Goal: Check status: Check status

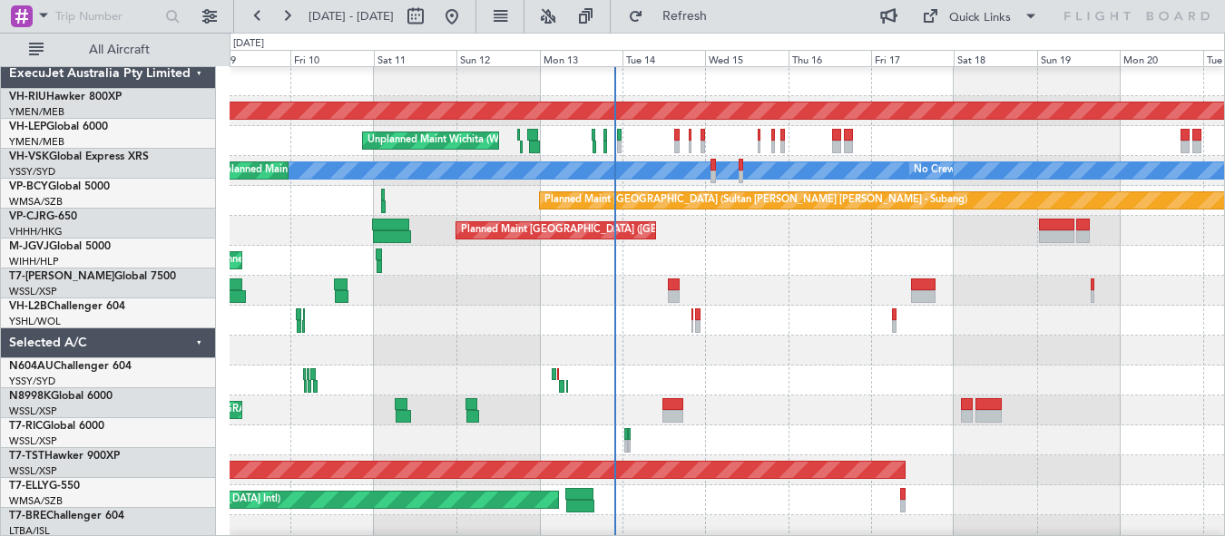
click at [622, 307] on div at bounding box center [727, 321] width 994 height 30
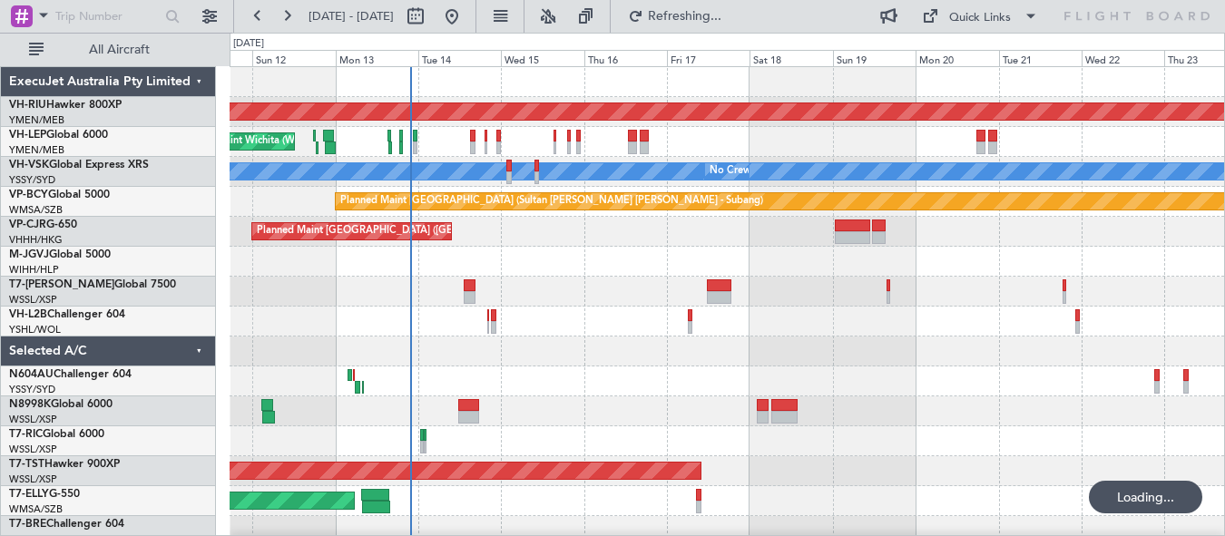
click at [636, 357] on div "Planned Maint [GEOGRAPHIC_DATA] ([GEOGRAPHIC_DATA]) Unplanned Maint Wichita (Wi…" at bounding box center [727, 321] width 994 height 509
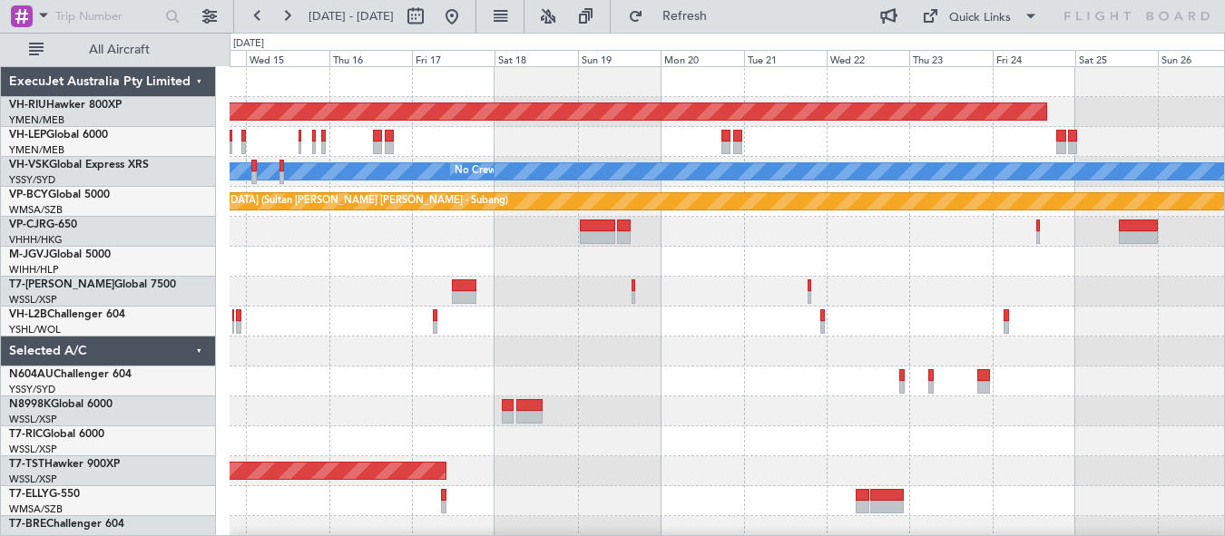
click at [567, 338] on div "Planned Maint [GEOGRAPHIC_DATA] ([GEOGRAPHIC_DATA]) Unplanned Maint Wichita (Wi…" at bounding box center [727, 321] width 994 height 509
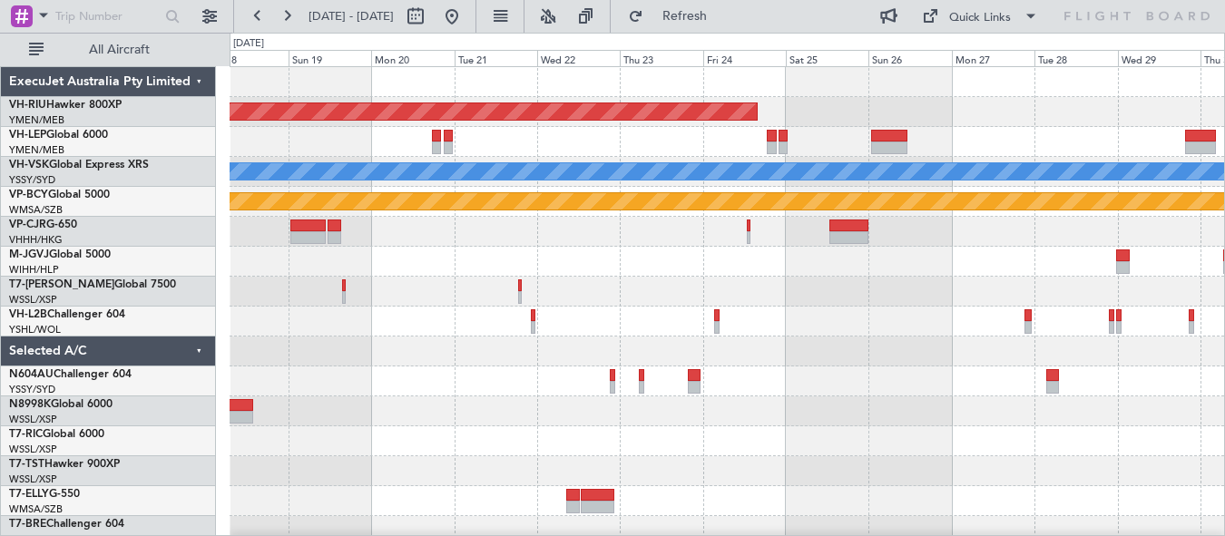
click at [579, 300] on div at bounding box center [727, 292] width 994 height 30
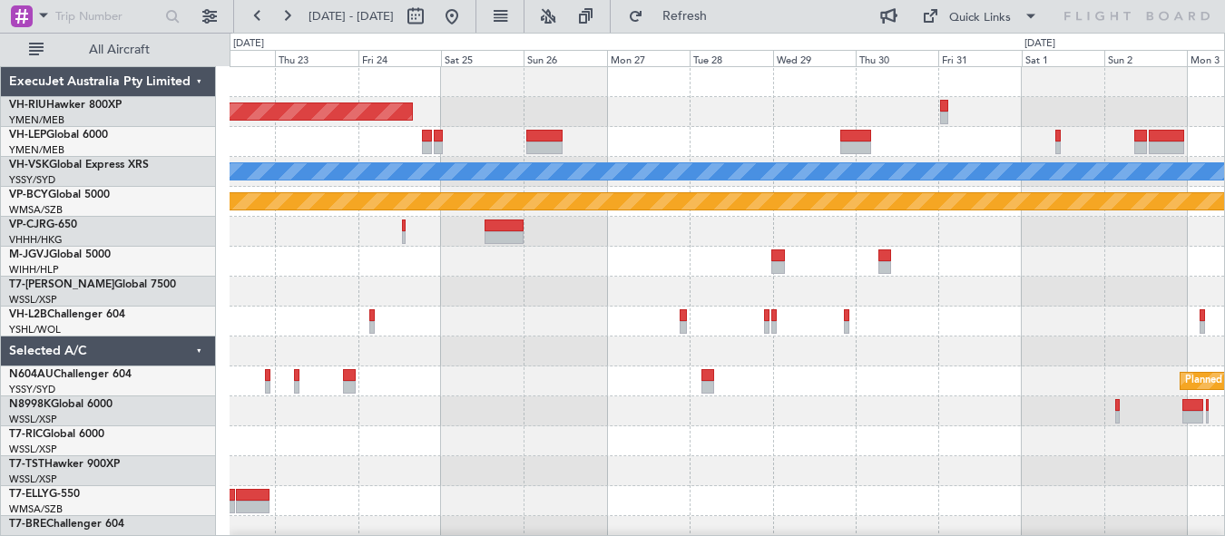
click at [499, 319] on div "Planned Maint [GEOGRAPHIC_DATA] ([GEOGRAPHIC_DATA]) [PERSON_NAME] Planned Maint…" at bounding box center [727, 321] width 994 height 509
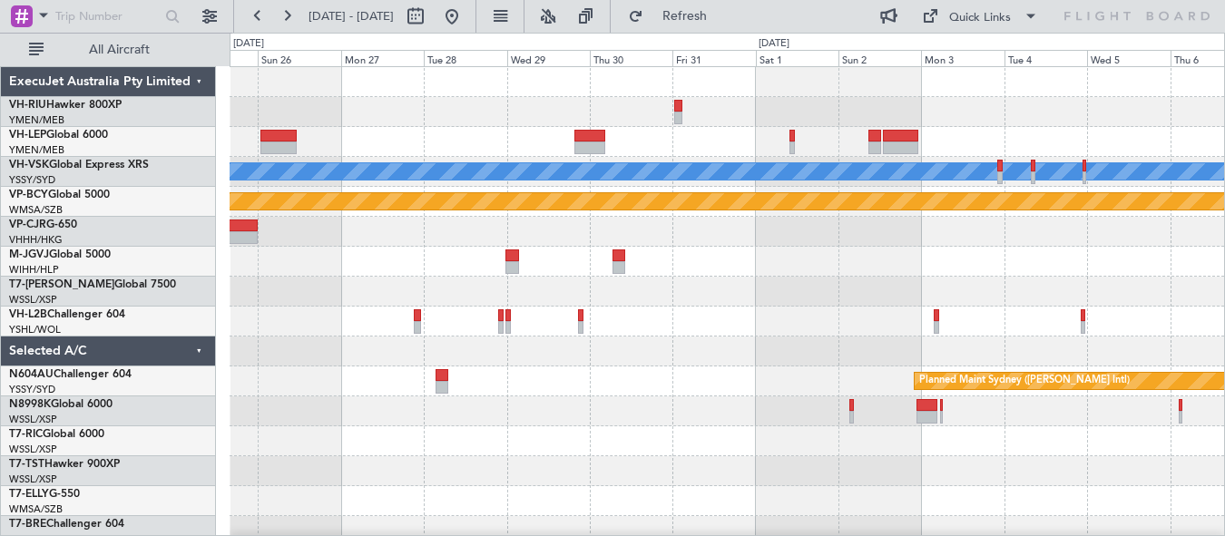
click at [674, 326] on div "Planned Maint [GEOGRAPHIC_DATA] ([GEOGRAPHIC_DATA]) [PERSON_NAME] Planned Maint…" at bounding box center [727, 321] width 994 height 509
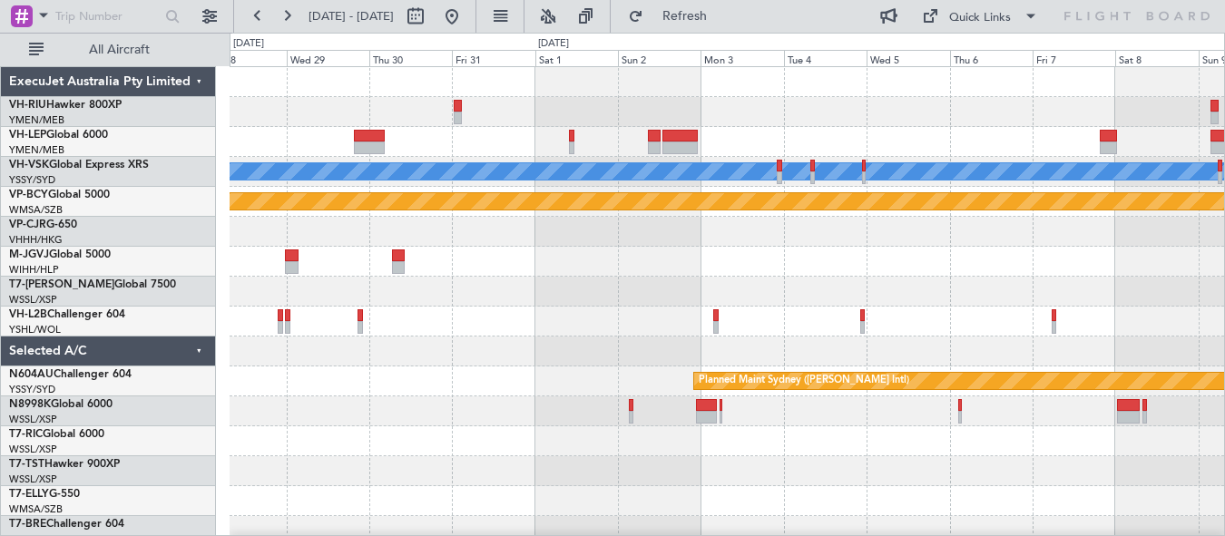
click at [745, 299] on div at bounding box center [727, 292] width 994 height 30
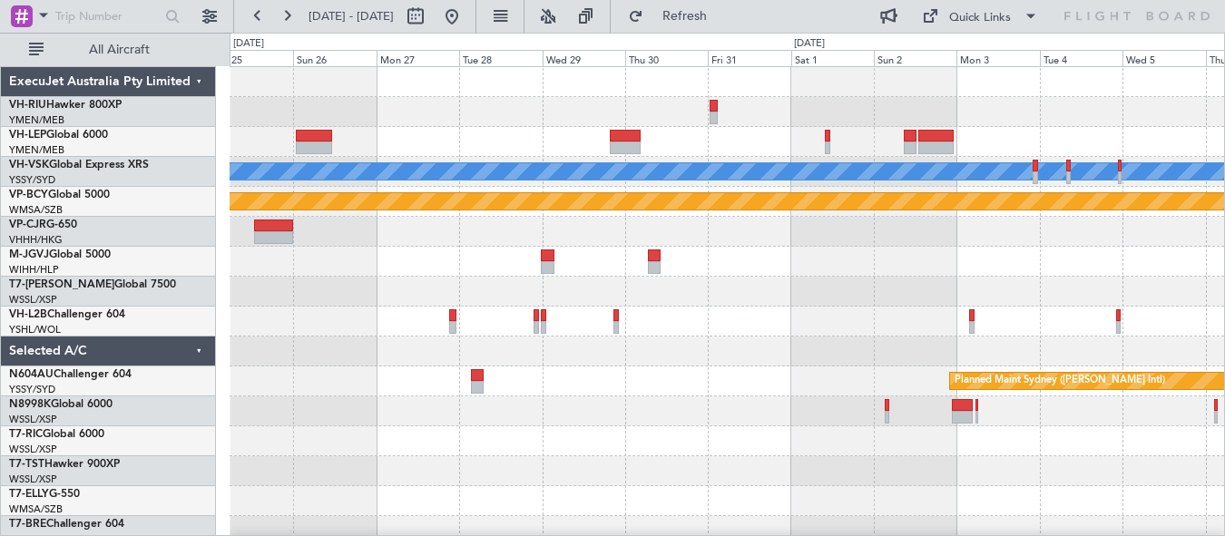
click at [769, 331] on div "Planned Maint [GEOGRAPHIC_DATA] ([GEOGRAPHIC_DATA]) [PERSON_NAME] Planned Maint…" at bounding box center [727, 321] width 994 height 509
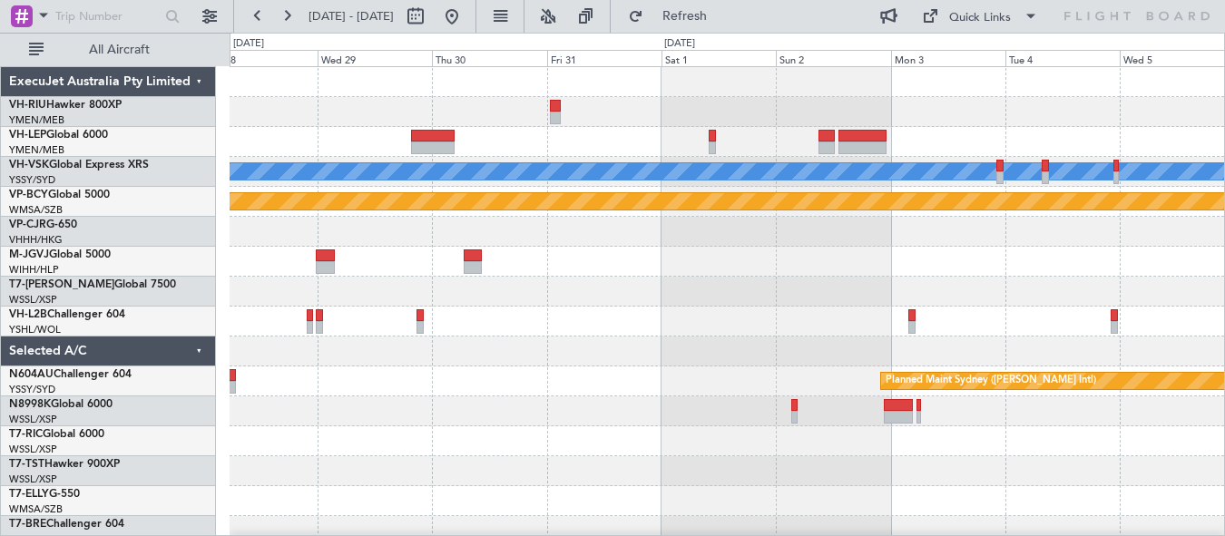
click at [618, 359] on div at bounding box center [727, 352] width 994 height 30
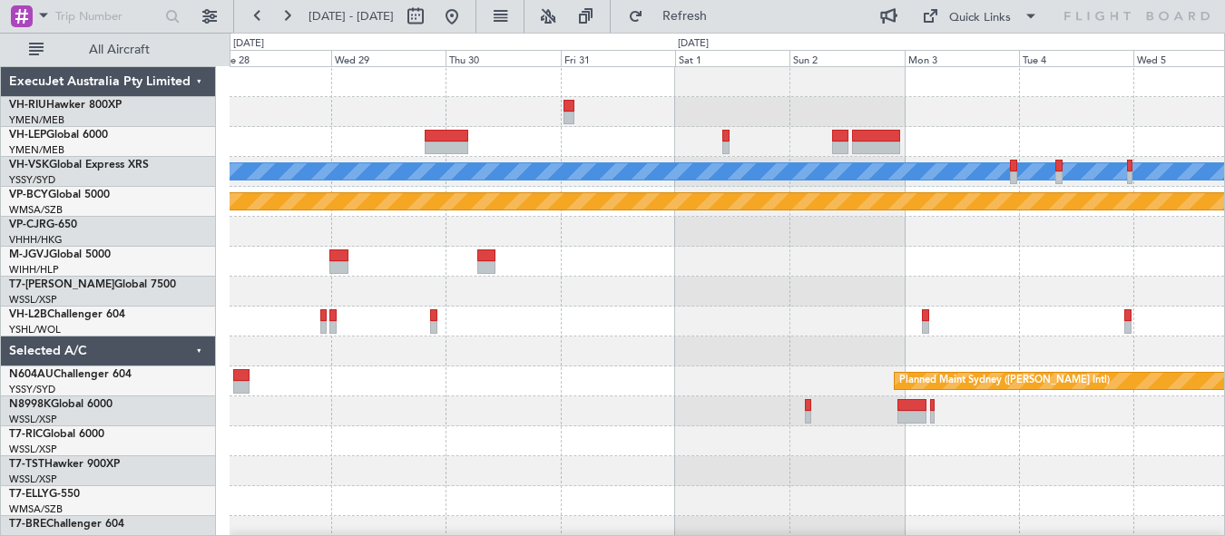
click at [664, 349] on div at bounding box center [727, 352] width 994 height 30
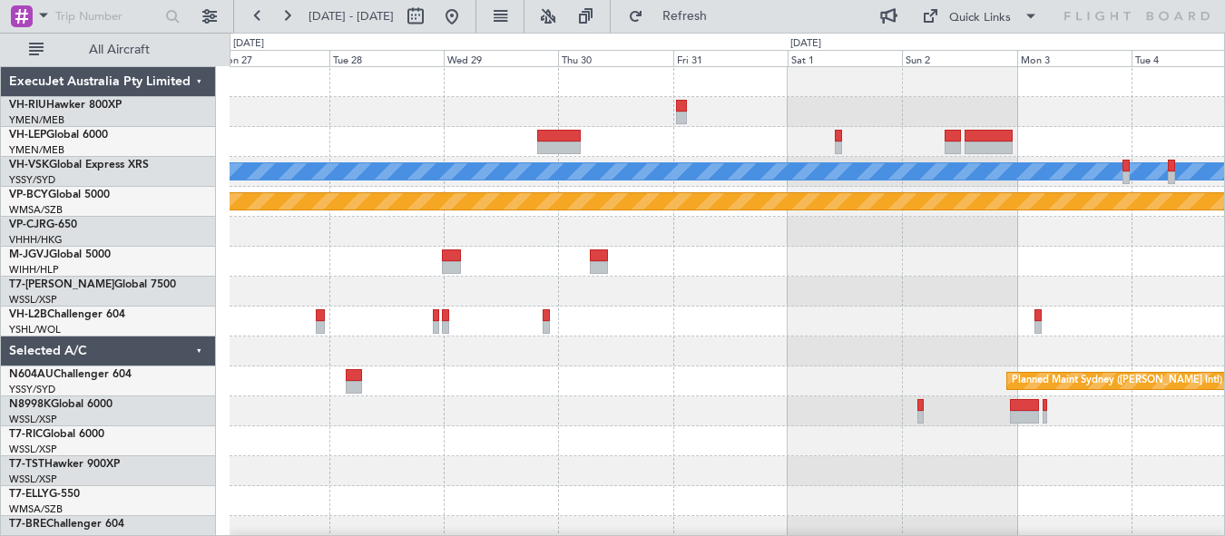
click at [720, 358] on div at bounding box center [727, 352] width 994 height 30
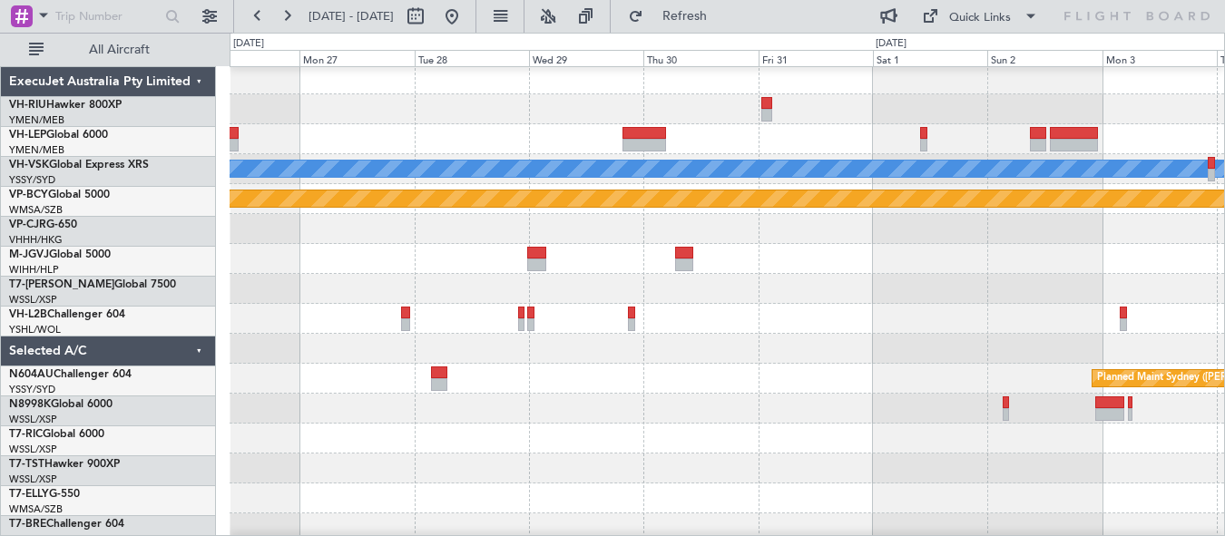
scroll to position [3, 0]
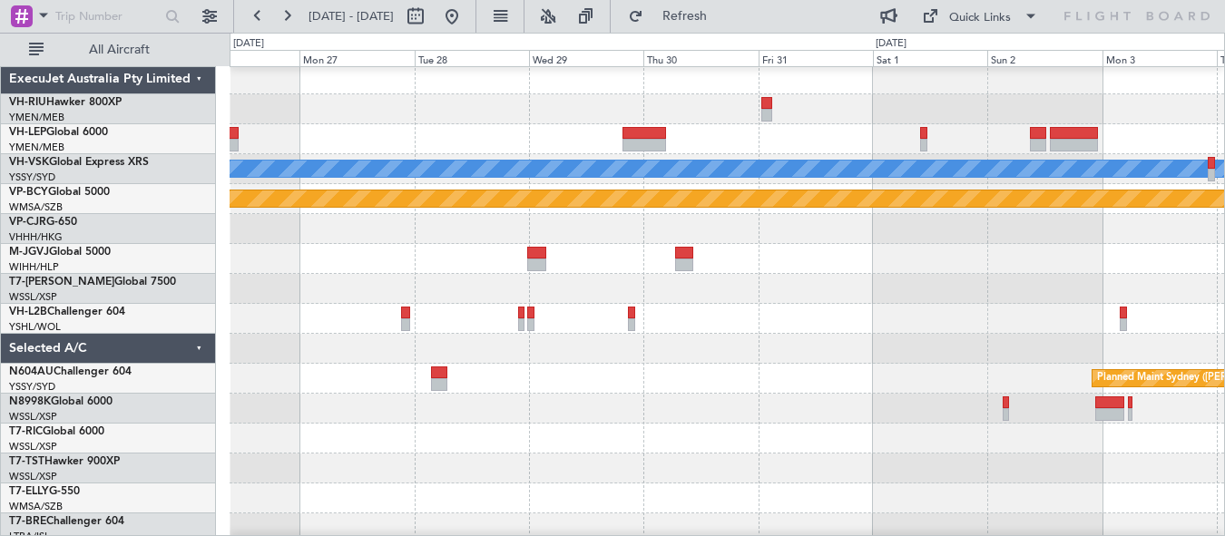
click at [758, 375] on div "Planned Maint Sydney ([PERSON_NAME] Intl)" at bounding box center [727, 379] width 994 height 30
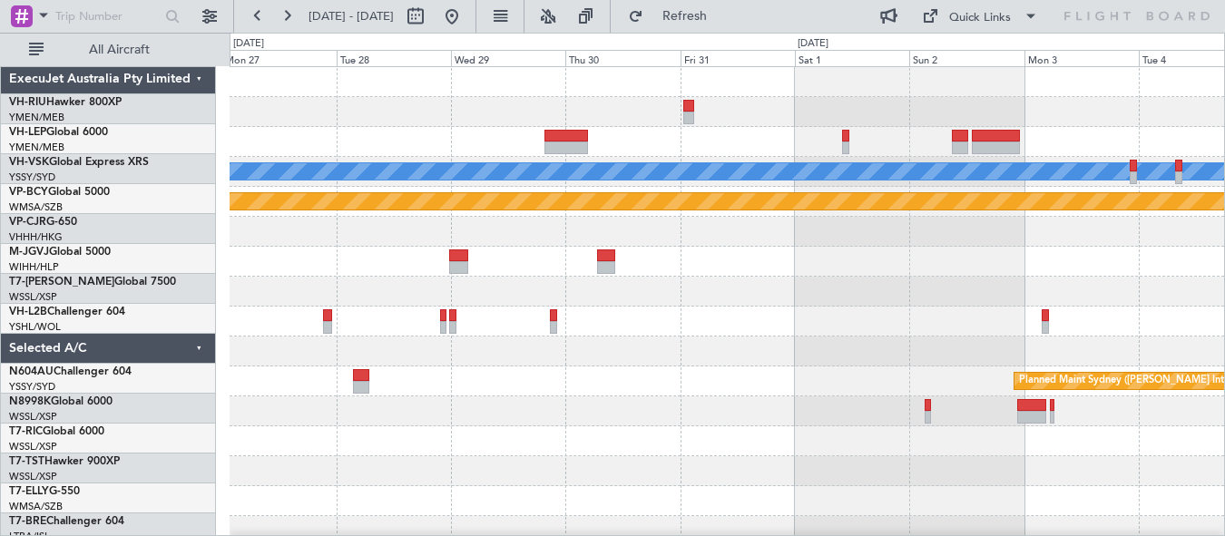
scroll to position [0, 0]
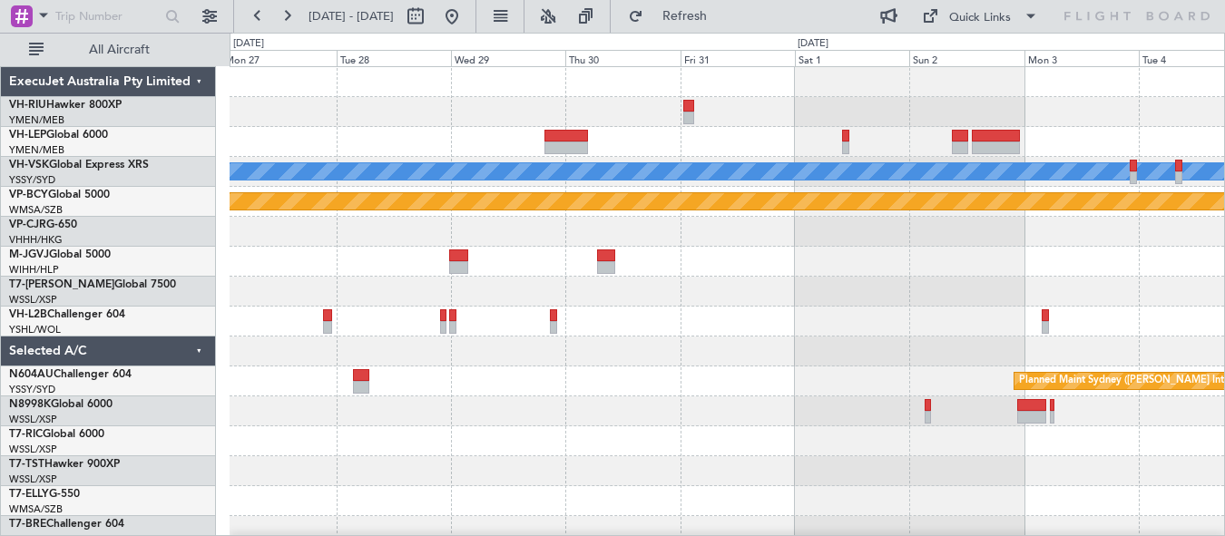
click at [524, 380] on div "Planned Maint Sydney ([PERSON_NAME] Intl)" at bounding box center [727, 382] width 994 height 30
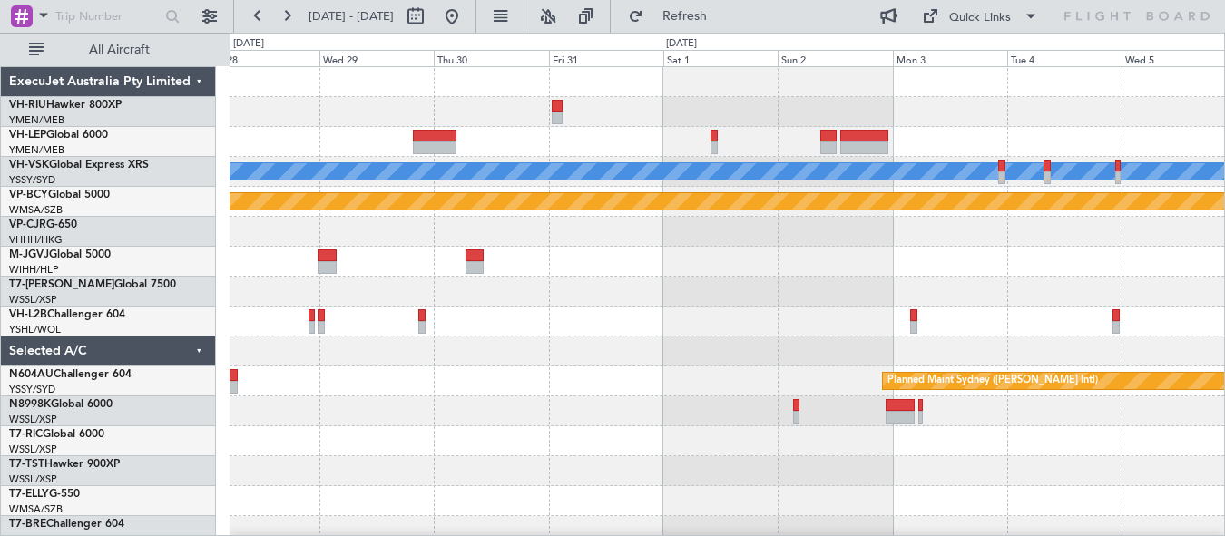
click at [545, 377] on div "Planned Maint Sydney ([PERSON_NAME] Intl)" at bounding box center [727, 382] width 994 height 30
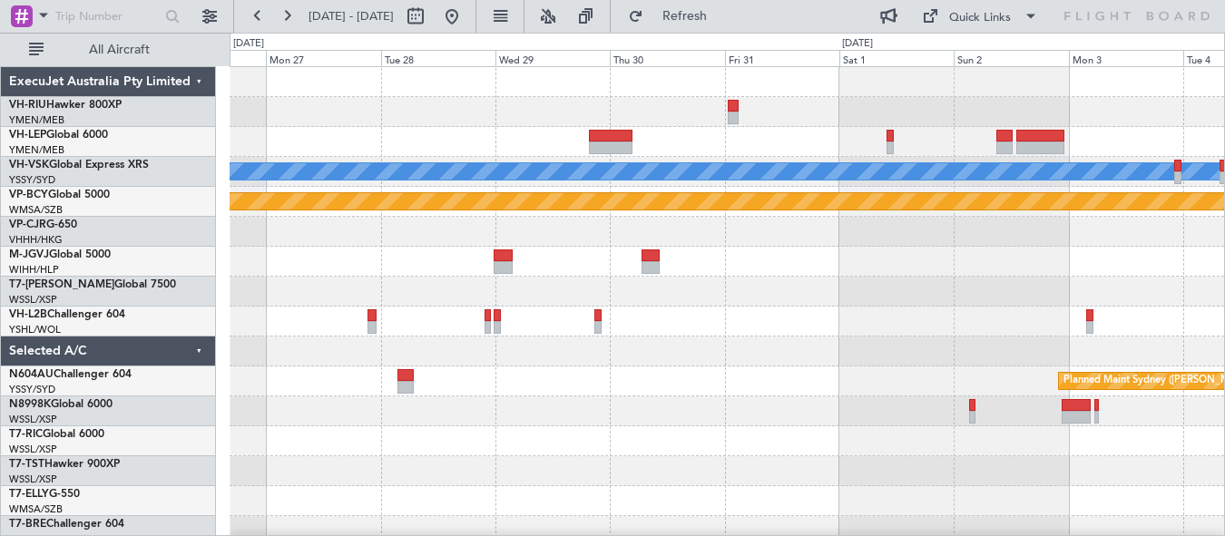
click at [698, 353] on div at bounding box center [727, 352] width 994 height 30
click at [28, 223] on span "VP-CJR" at bounding box center [27, 225] width 37 height 11
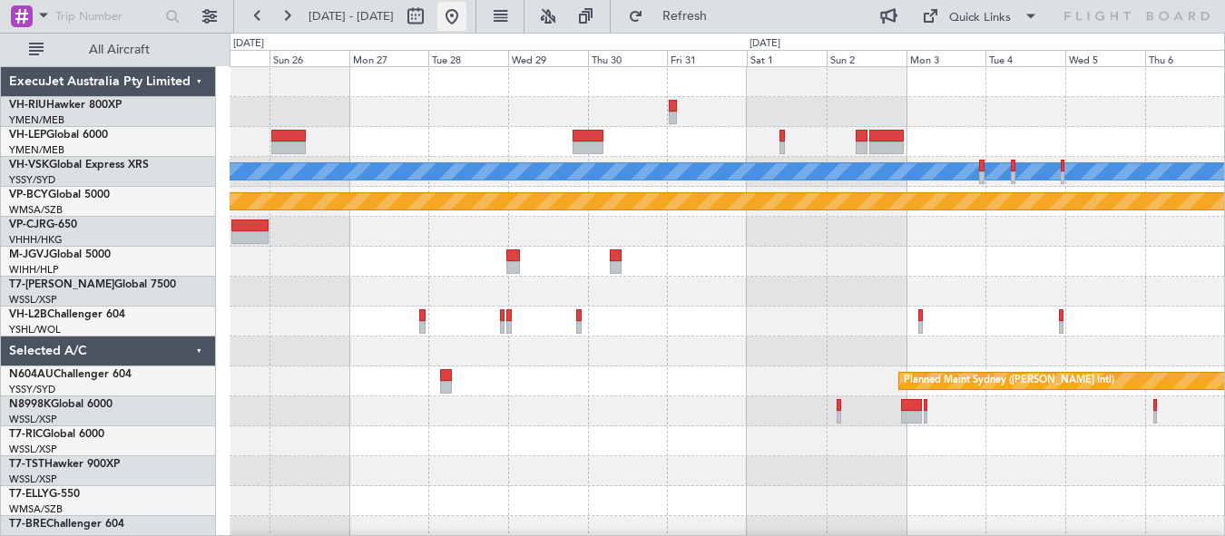
click at [466, 18] on button at bounding box center [451, 16] width 29 height 29
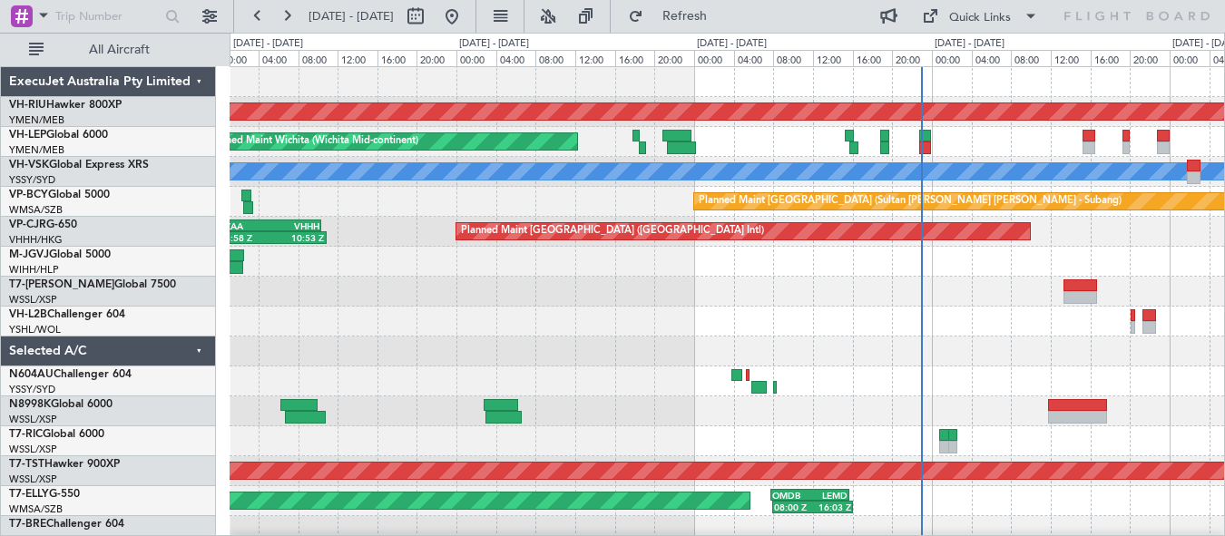
click at [503, 283] on div at bounding box center [727, 292] width 994 height 30
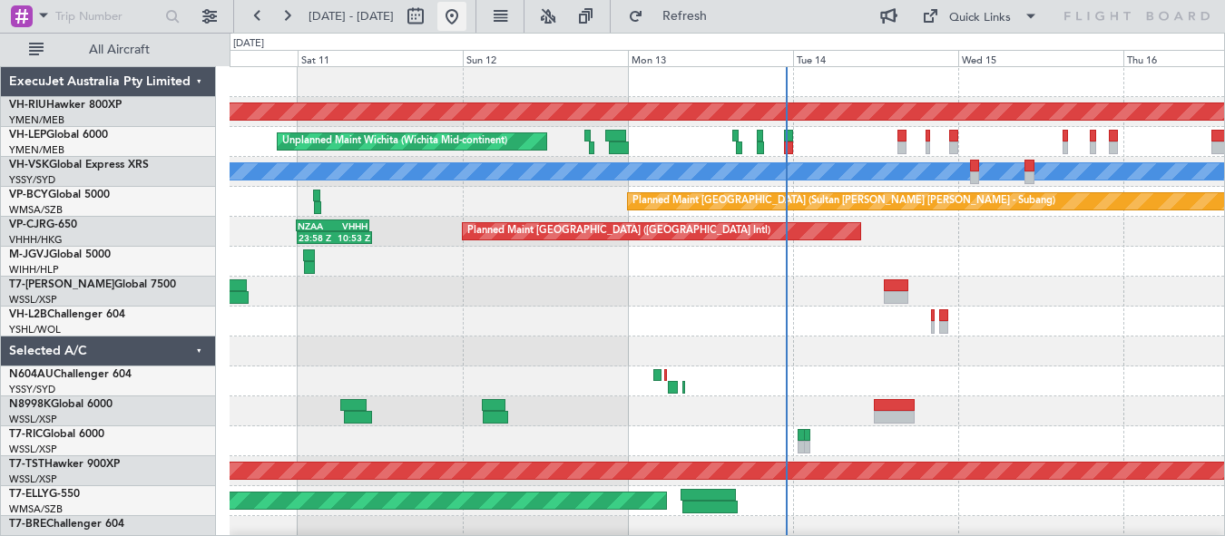
click at [466, 19] on button at bounding box center [451, 16] width 29 height 29
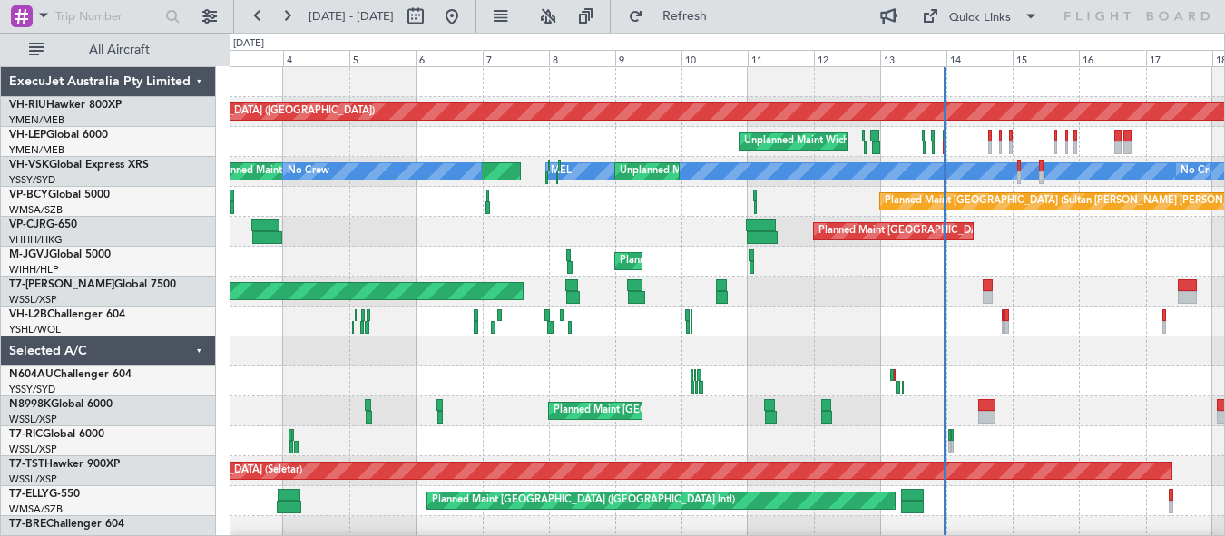
click at [837, 308] on div "Planned Maint [GEOGRAPHIC_DATA] ([GEOGRAPHIC_DATA]) Planned Maint [GEOGRAPHIC_D…" at bounding box center [727, 321] width 994 height 509
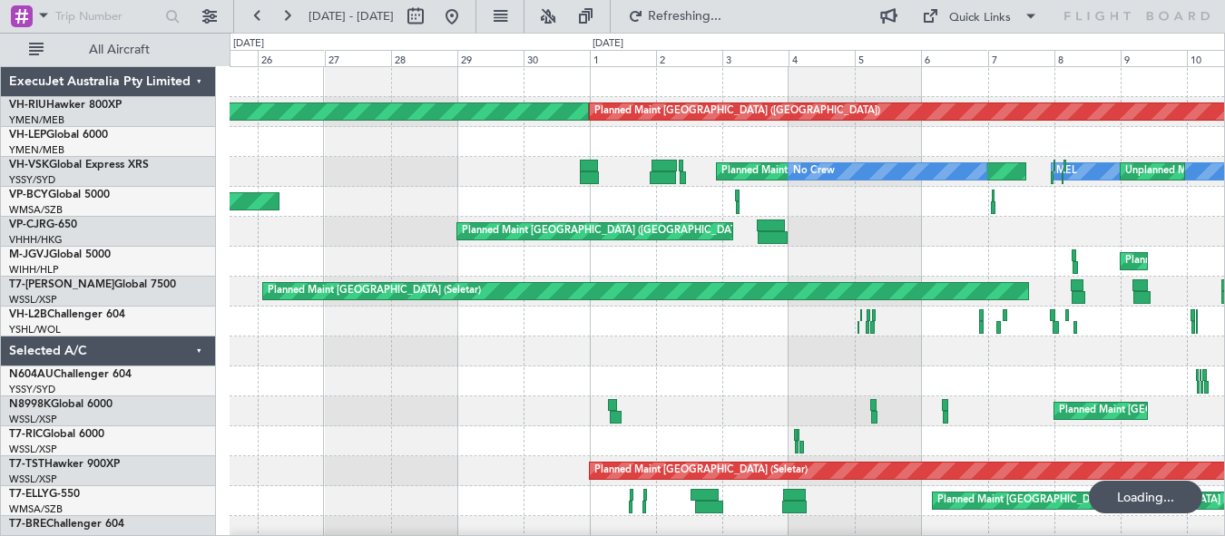
click at [735, 365] on div at bounding box center [727, 352] width 994 height 30
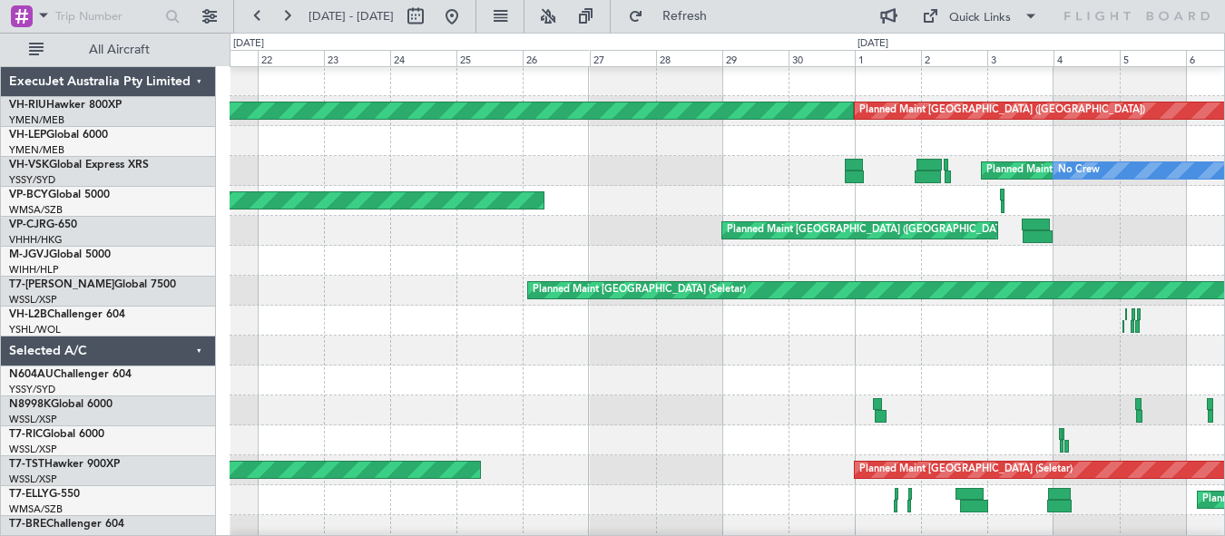
click at [754, 364] on div at bounding box center [727, 351] width 994 height 30
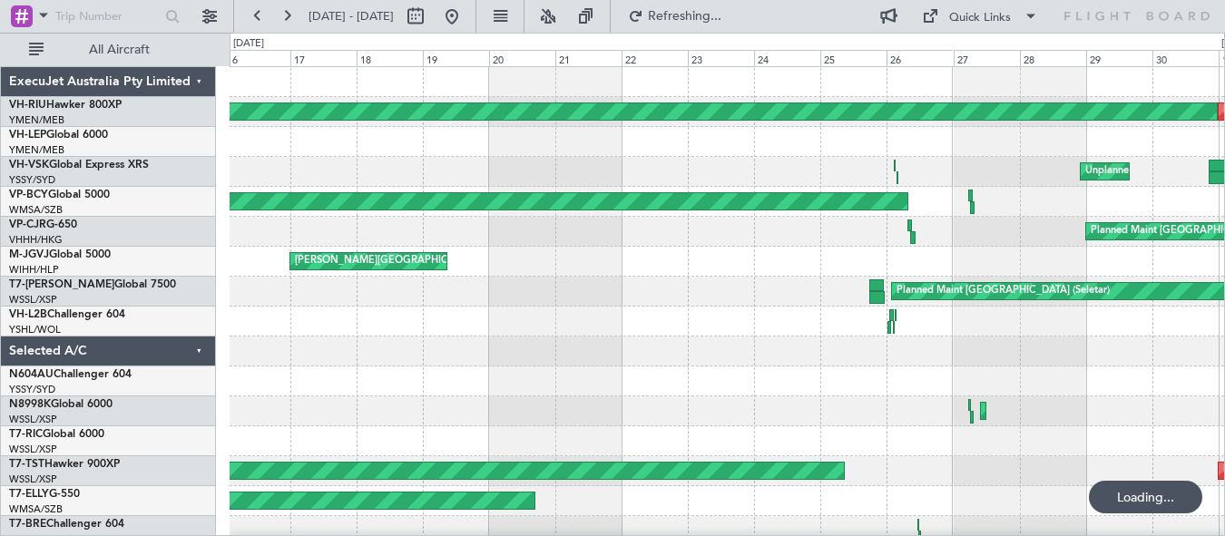
click at [754, 377] on div at bounding box center [727, 382] width 994 height 30
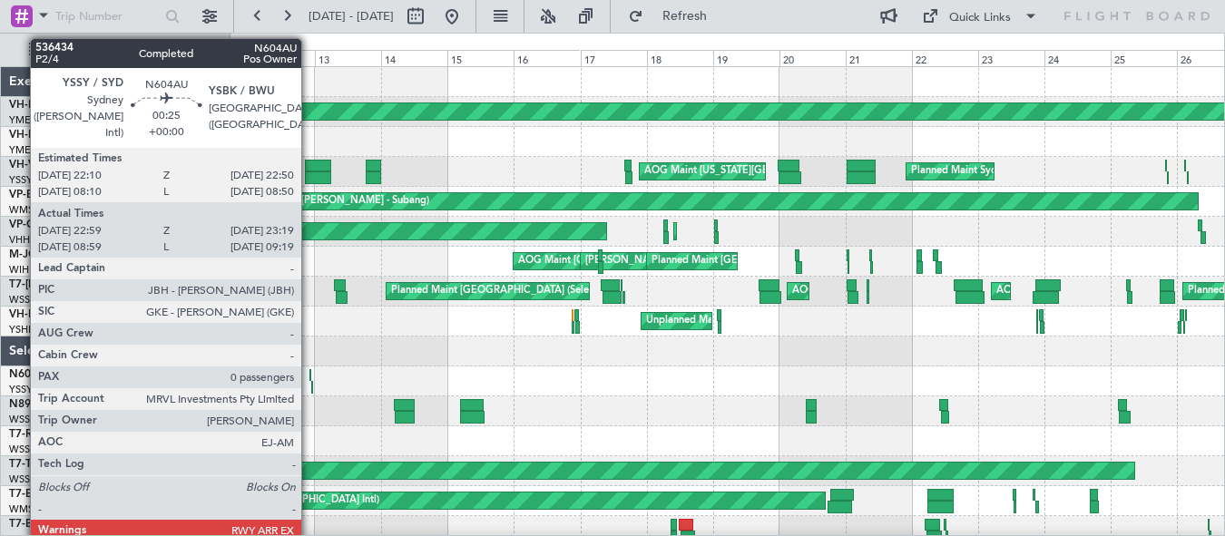
click at [309, 377] on div at bounding box center [310, 375] width 3 height 13
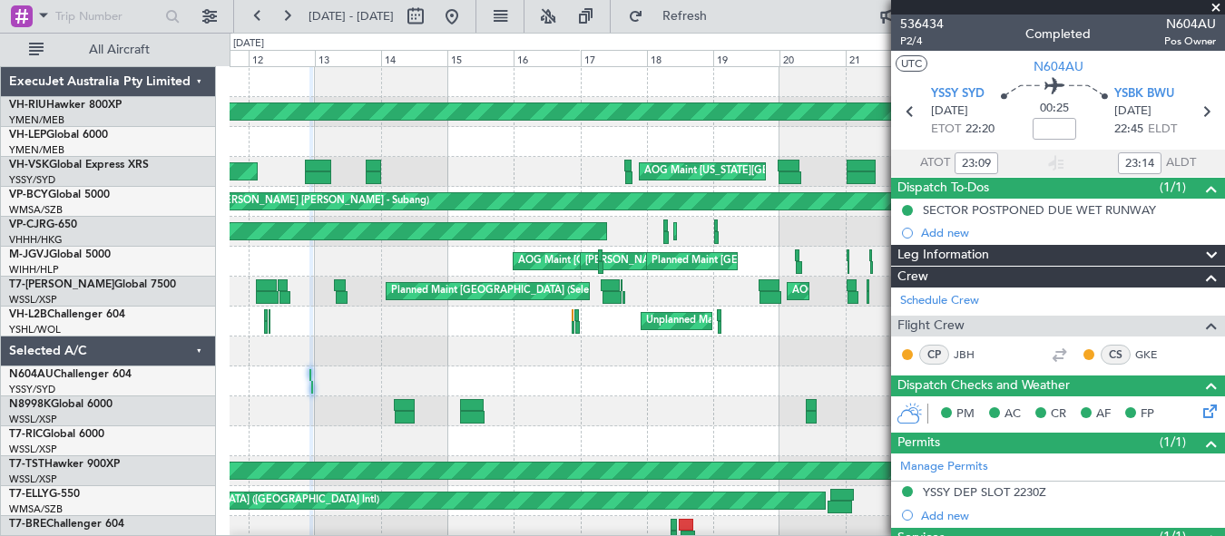
type input "09:09"
type input "09:14"
type input "23:09"
type input "23:14"
click at [908, 41] on span "P2/4" at bounding box center [922, 41] width 44 height 15
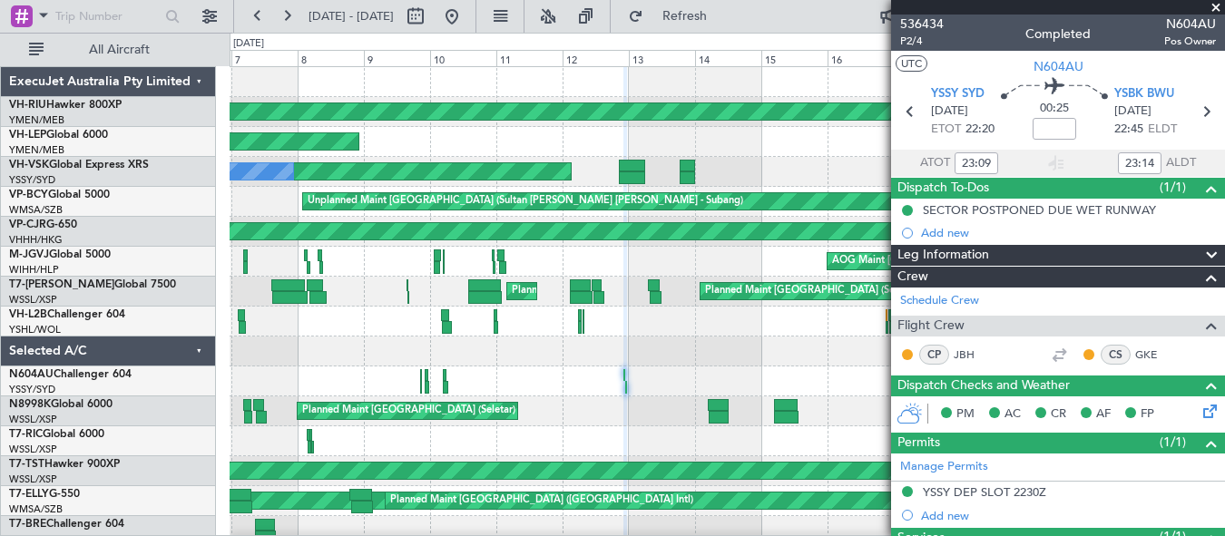
click at [592, 448] on div "Planned Maint [GEOGRAPHIC_DATA] ([GEOGRAPHIC_DATA]) Unplanned Maint Wichita (Wi…" at bounding box center [727, 321] width 994 height 509
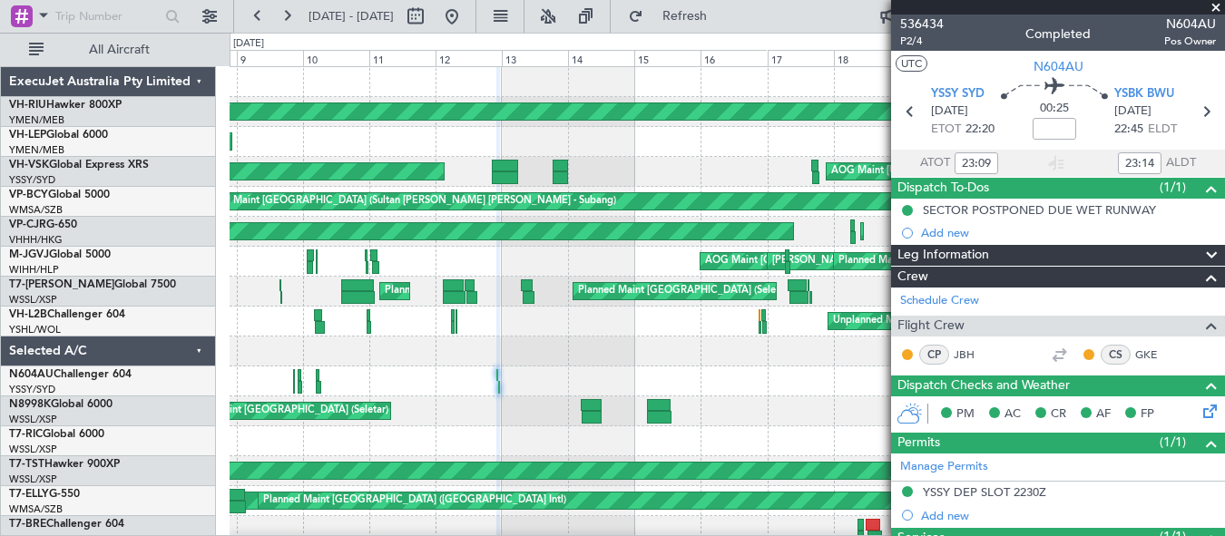
click at [464, 407] on div "Planned Maint [GEOGRAPHIC_DATA] (Seletar) Planned Maint [GEOGRAPHIC_DATA] ([GEO…" at bounding box center [727, 412] width 994 height 30
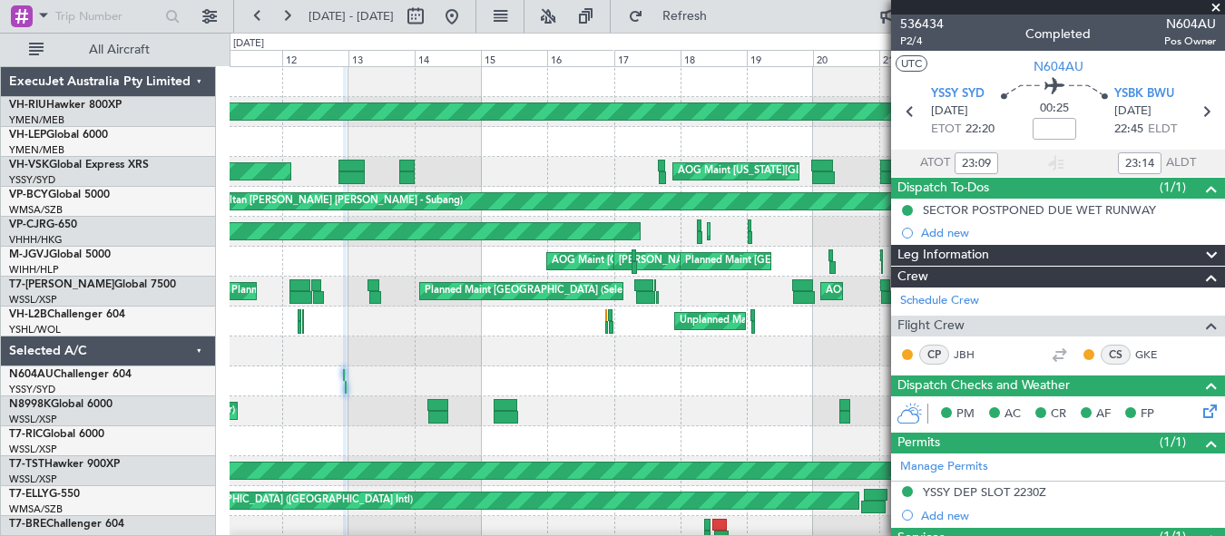
type input "09:09"
type input "09:14"
type input "23:09"
type input "23:14"
click at [916, 42] on span "P2/4" at bounding box center [922, 41] width 44 height 15
